Goal: Register for event/course

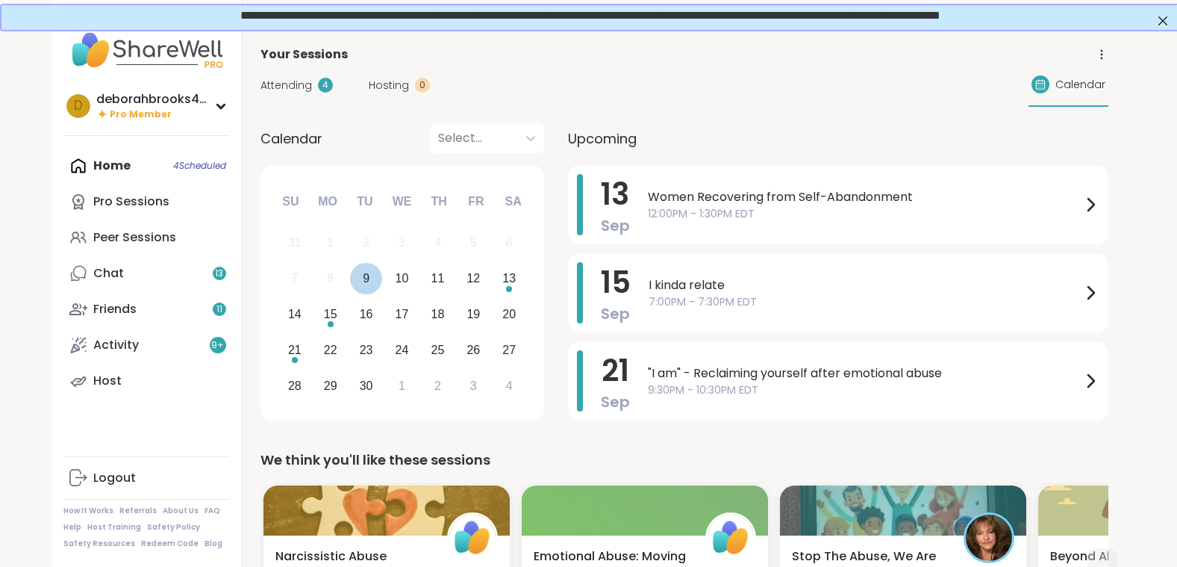
click at [365, 280] on div "9" at bounding box center [366, 278] width 7 height 20
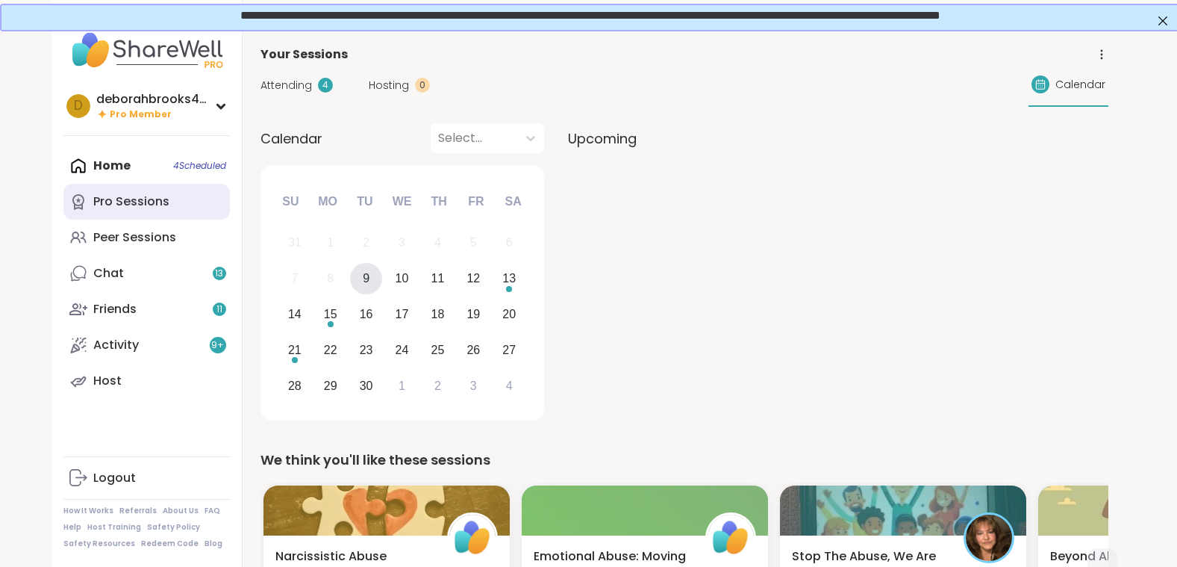
click at [117, 198] on div "Pro Sessions" at bounding box center [131, 201] width 76 height 16
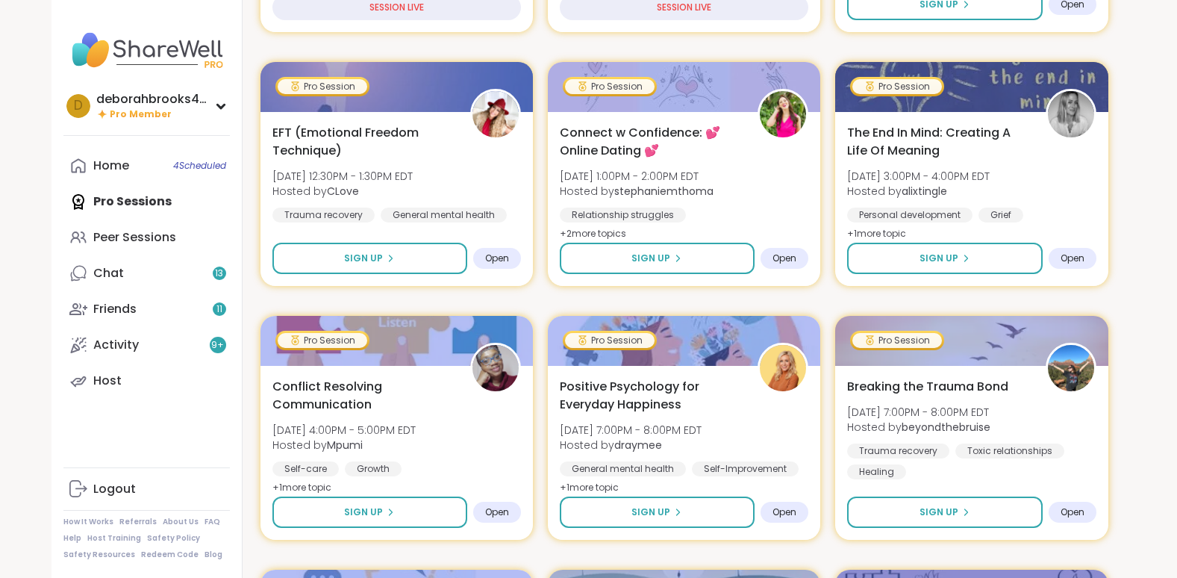
scroll to position [508, 0]
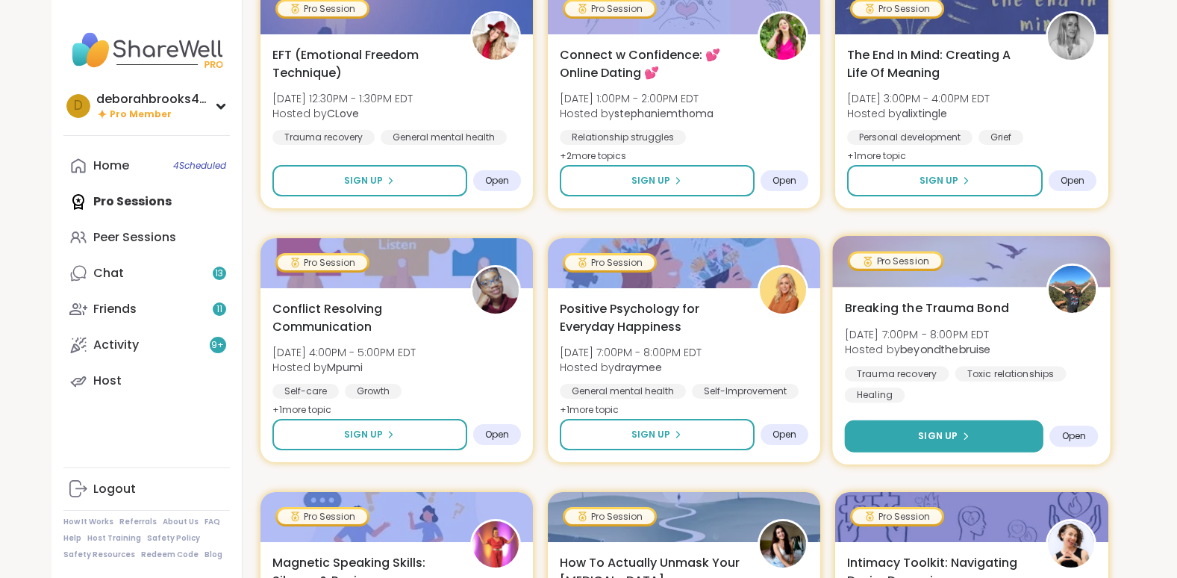
click at [948, 436] on span "Sign Up" at bounding box center [938, 435] width 40 height 13
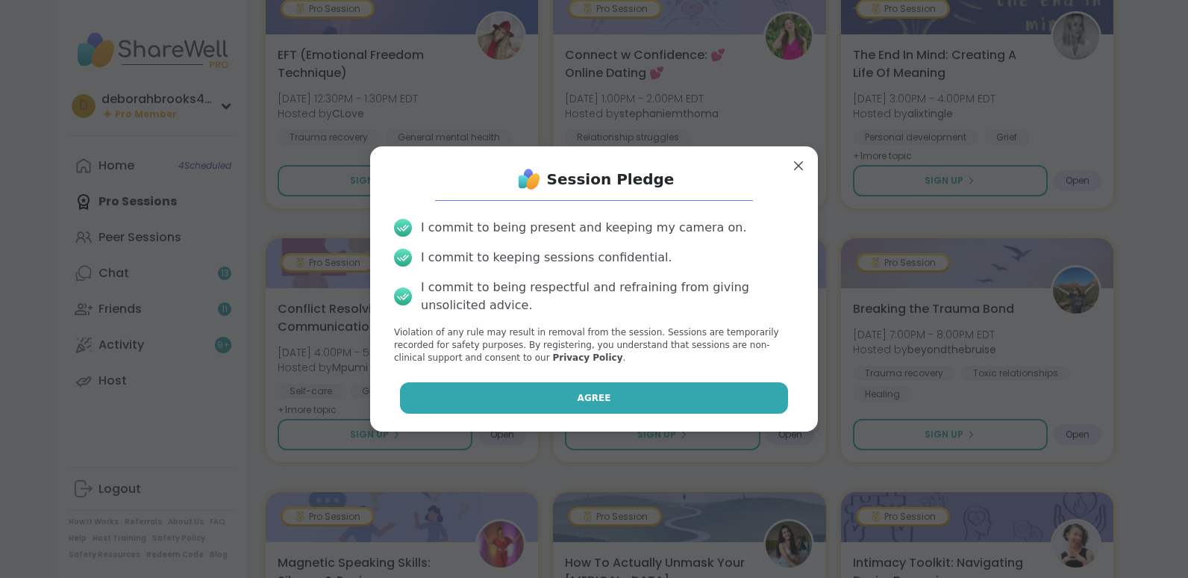
click at [653, 400] on button "Agree" at bounding box center [594, 397] width 389 height 31
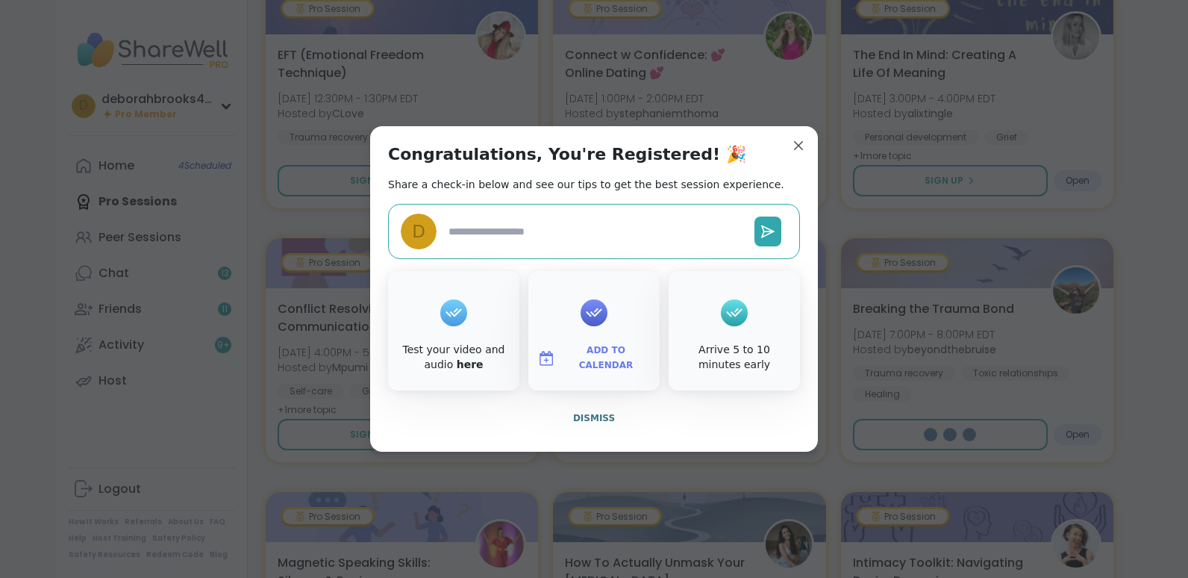
type textarea "*"
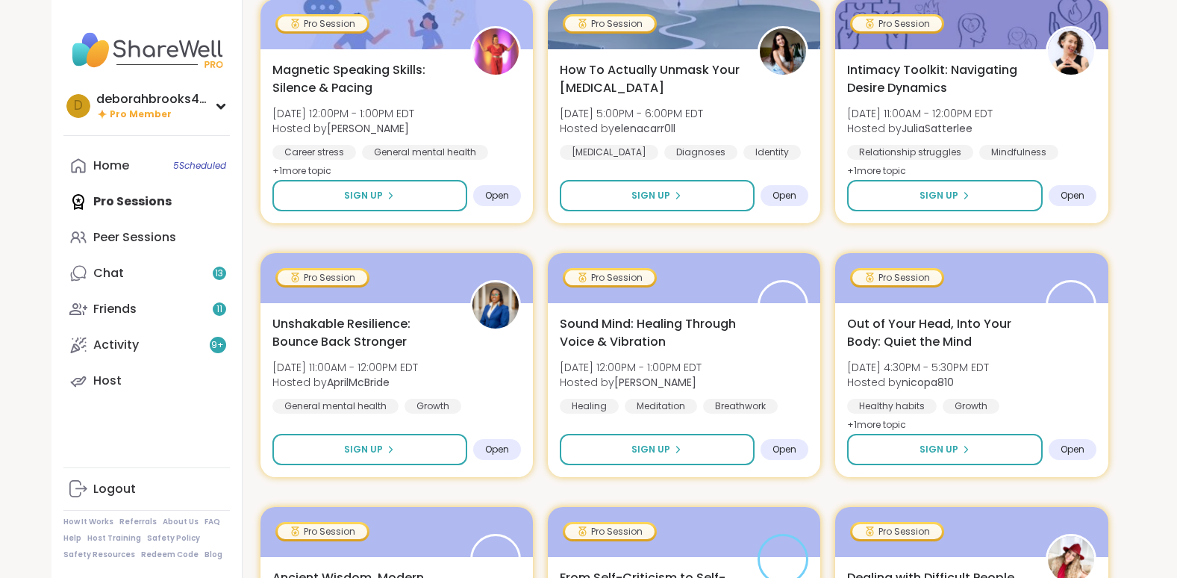
scroll to position [1105, 0]
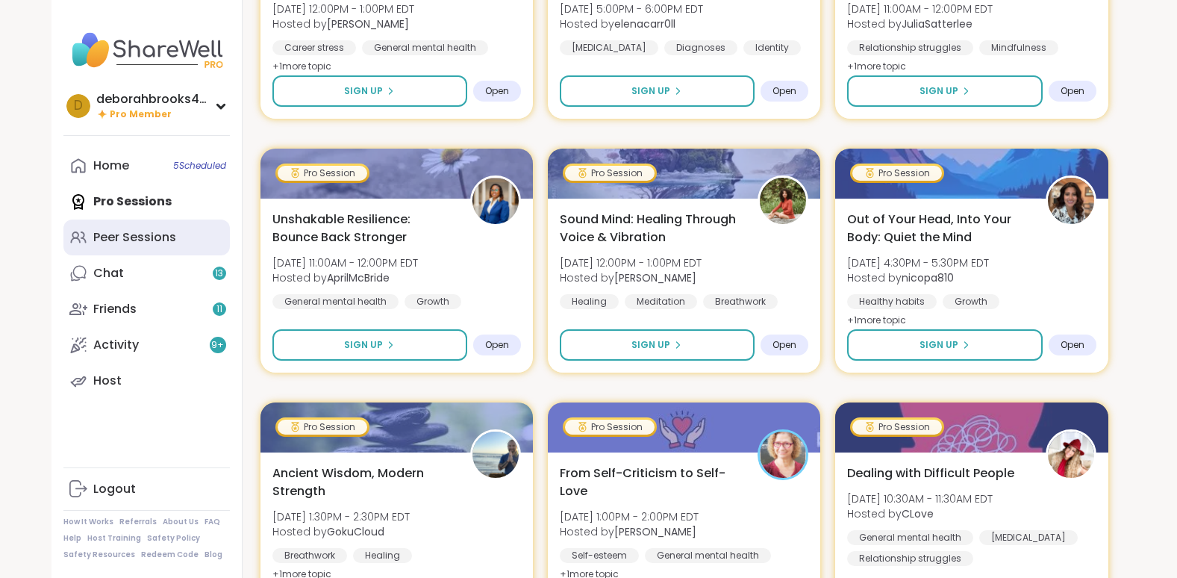
click at [114, 239] on div "Peer Sessions" at bounding box center [134, 237] width 83 height 16
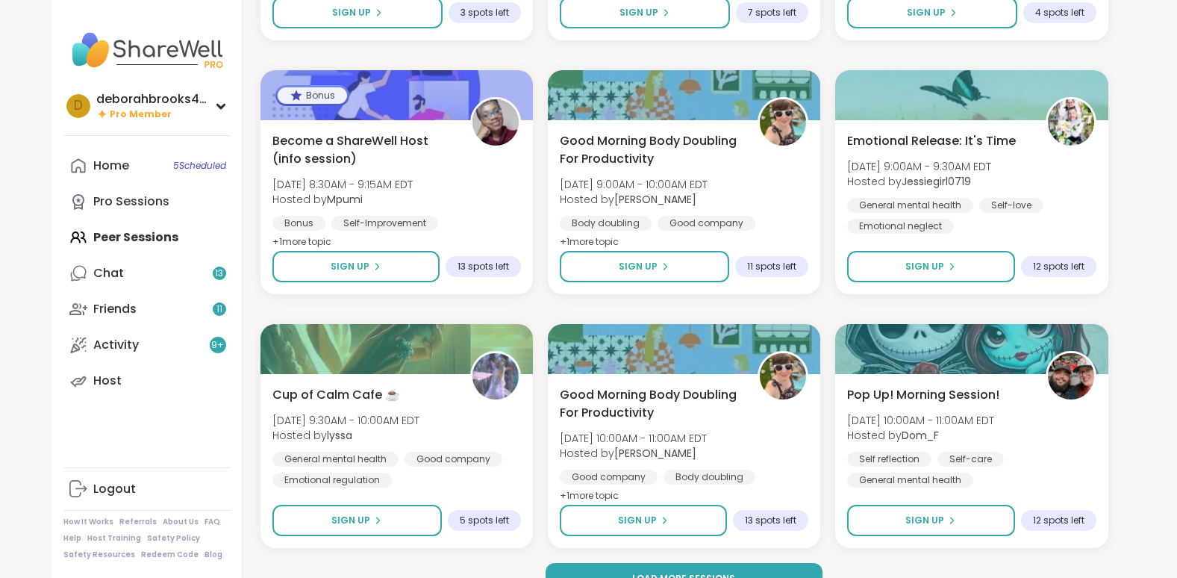
scroll to position [2710, 0]
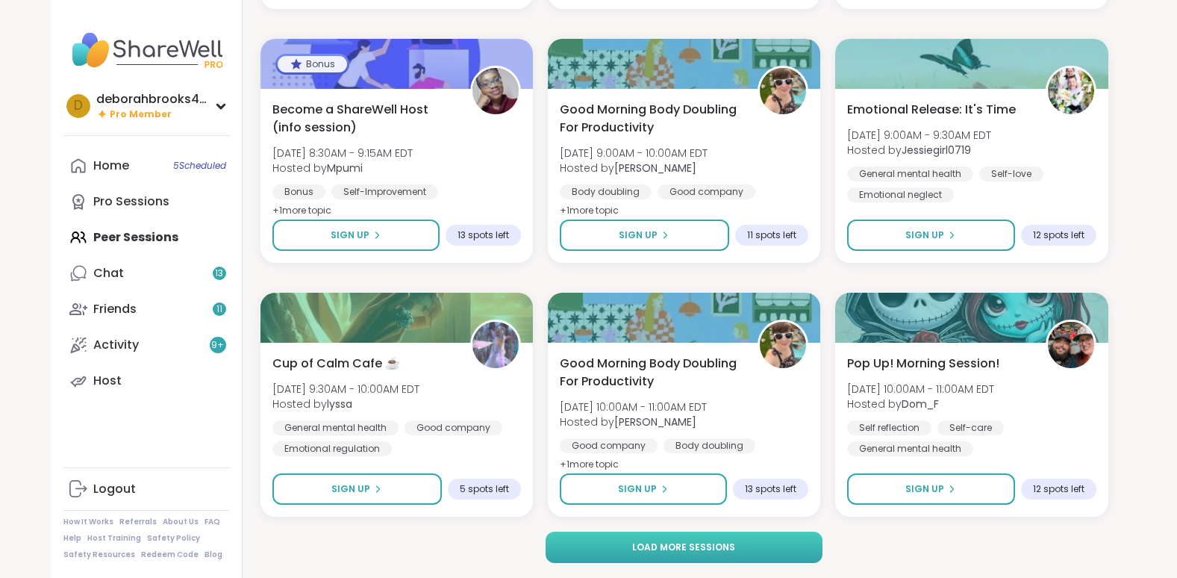
click at [632, 553] on button "Load more sessions" at bounding box center [684, 546] width 277 height 31
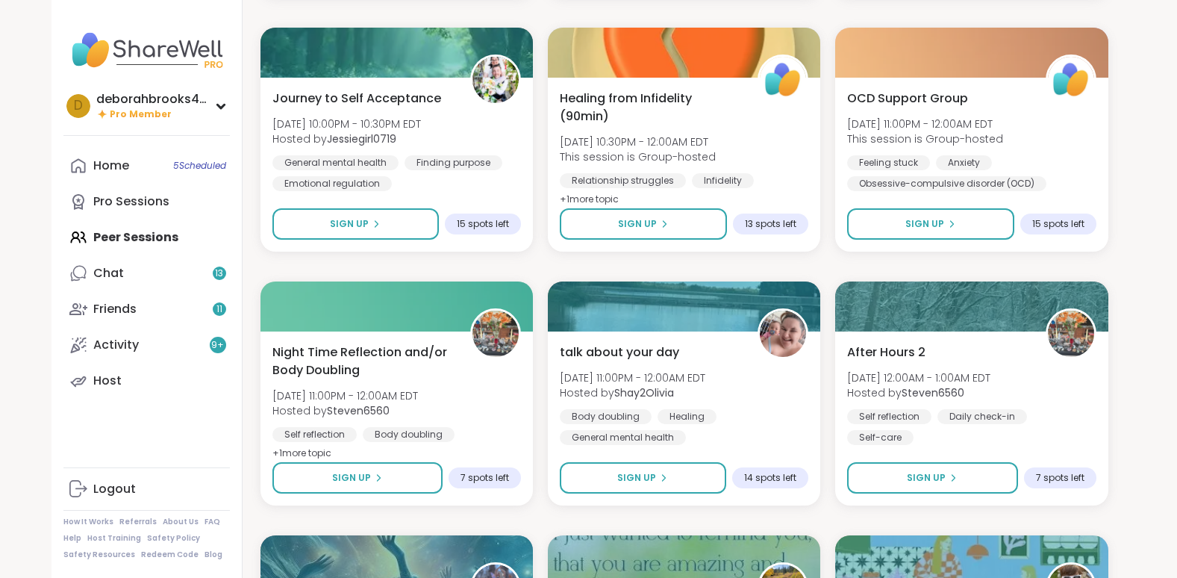
scroll to position [5308, 0]
